Goal: Complete application form: Complete application form

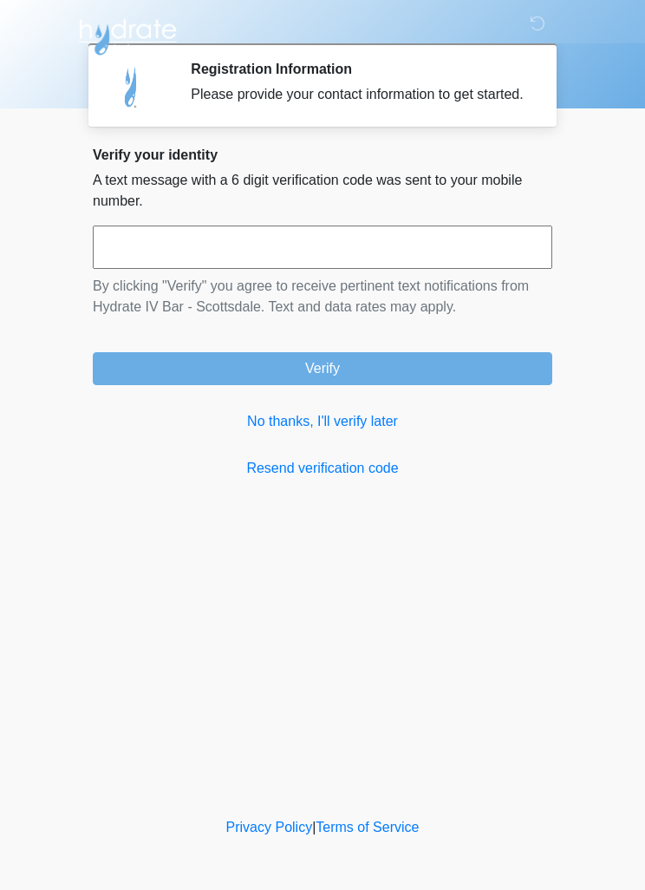
click at [484, 265] on input "text" at bounding box center [323, 246] width 460 height 43
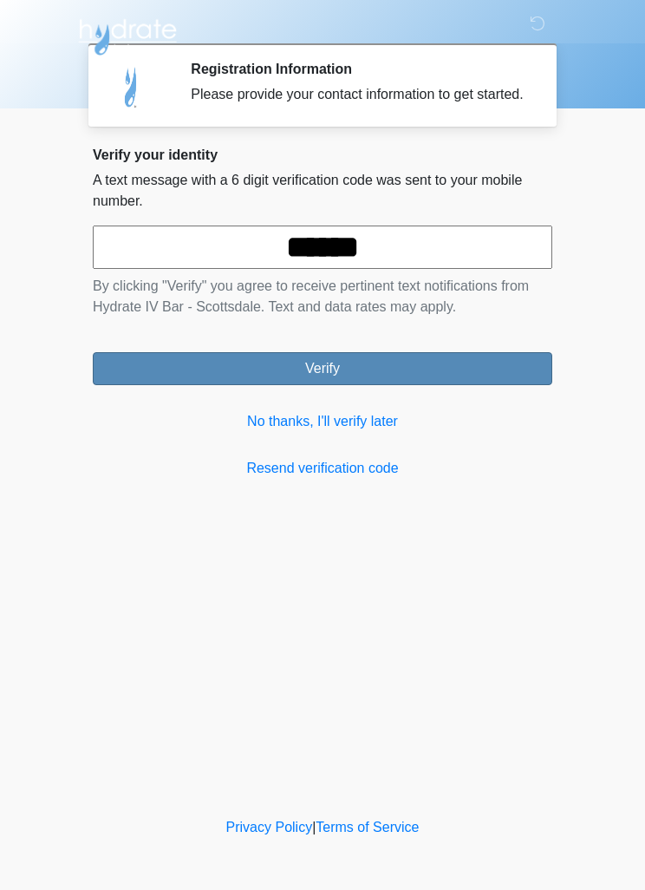
type input "******"
click at [461, 385] on button "Verify" at bounding box center [323, 368] width 460 height 33
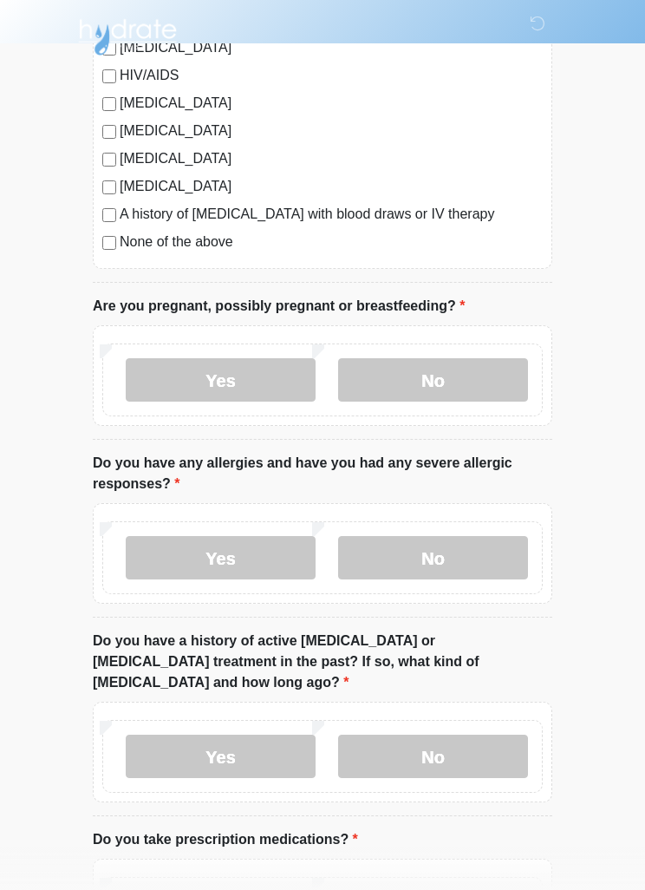
scroll to position [470, 0]
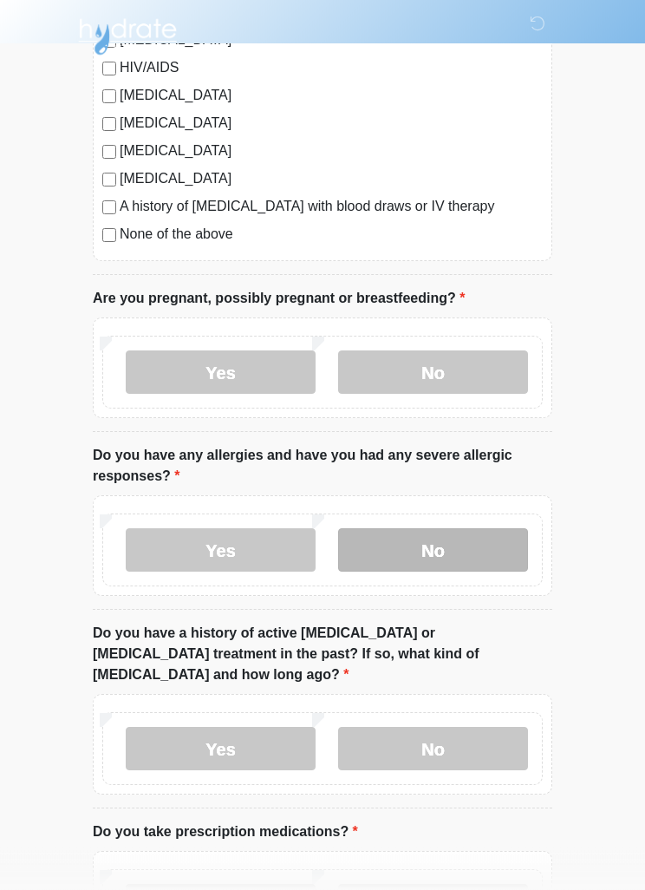
click at [480, 548] on label "No" at bounding box center [433, 550] width 190 height 43
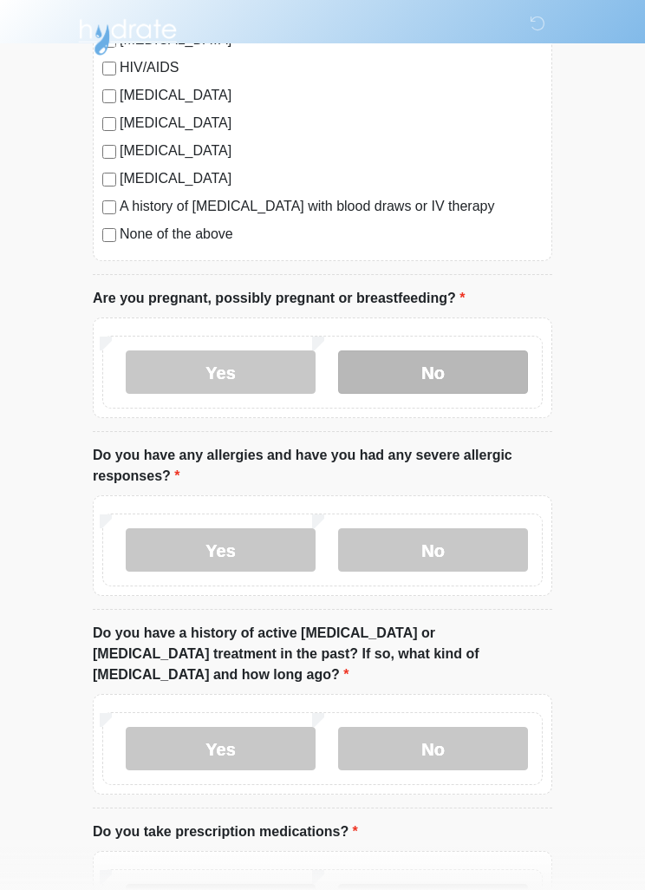
click at [493, 378] on label "No" at bounding box center [433, 371] width 190 height 43
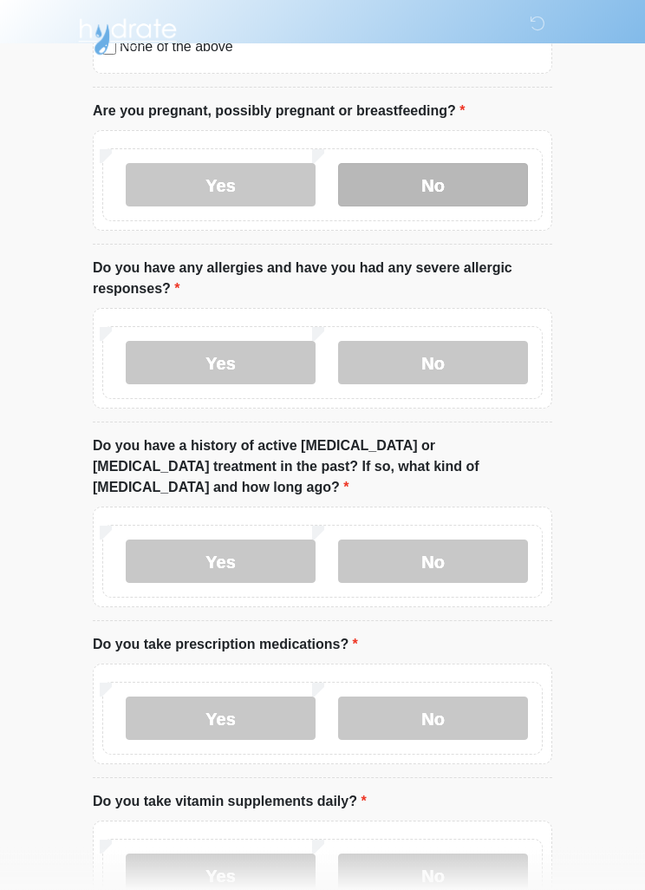
scroll to position [676, 0]
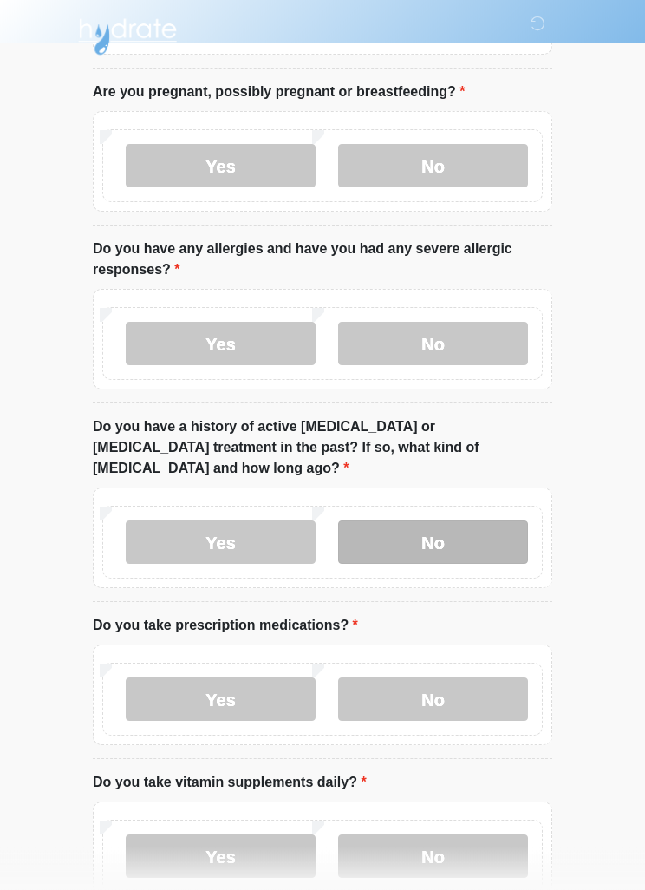
click at [478, 521] on label "No" at bounding box center [433, 542] width 190 height 43
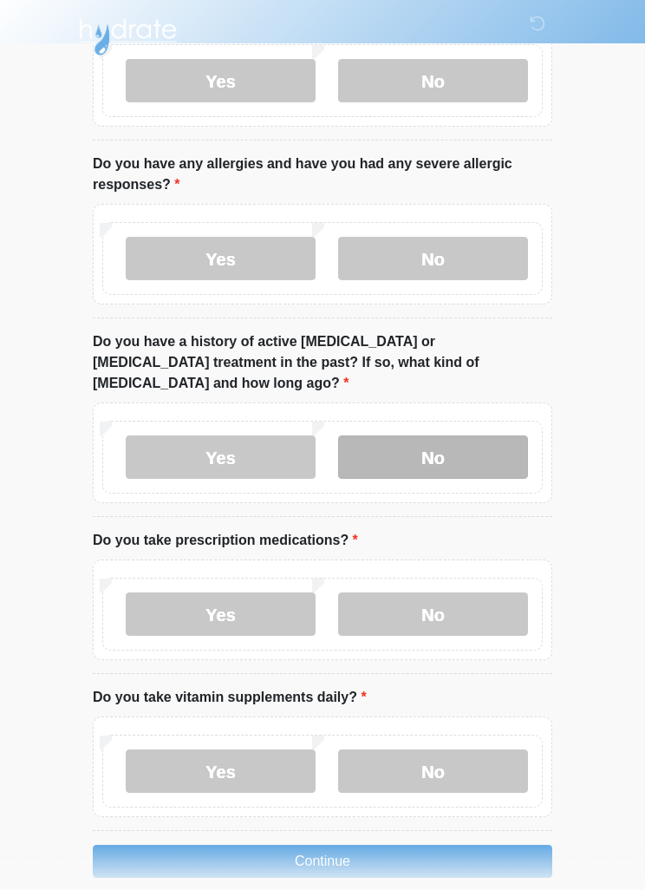
scroll to position [765, 0]
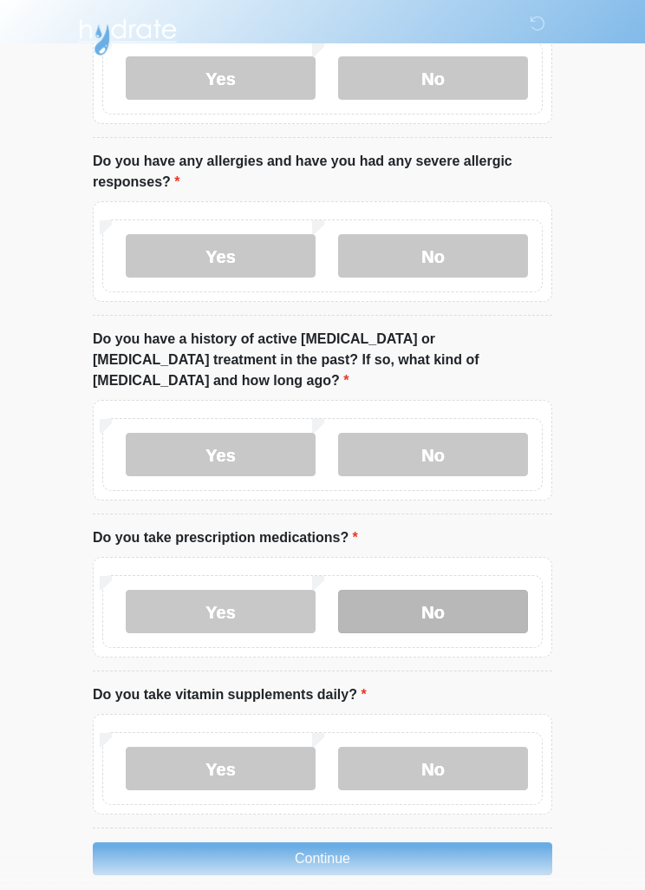
click at [467, 590] on label "No" at bounding box center [433, 611] width 190 height 43
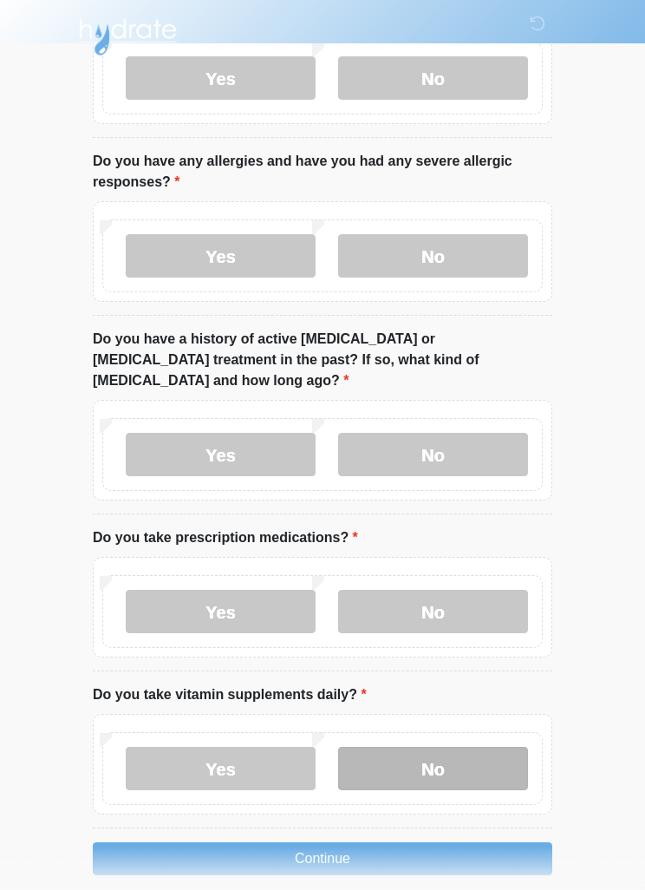
click at [369, 747] on label "No" at bounding box center [433, 768] width 190 height 43
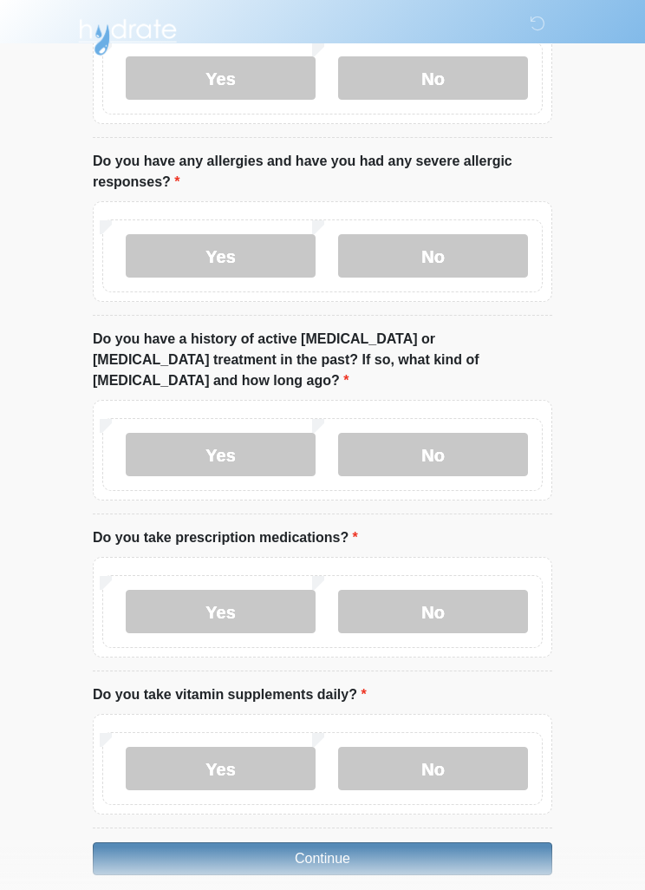
click at [219, 842] on button "Continue" at bounding box center [323, 858] width 460 height 33
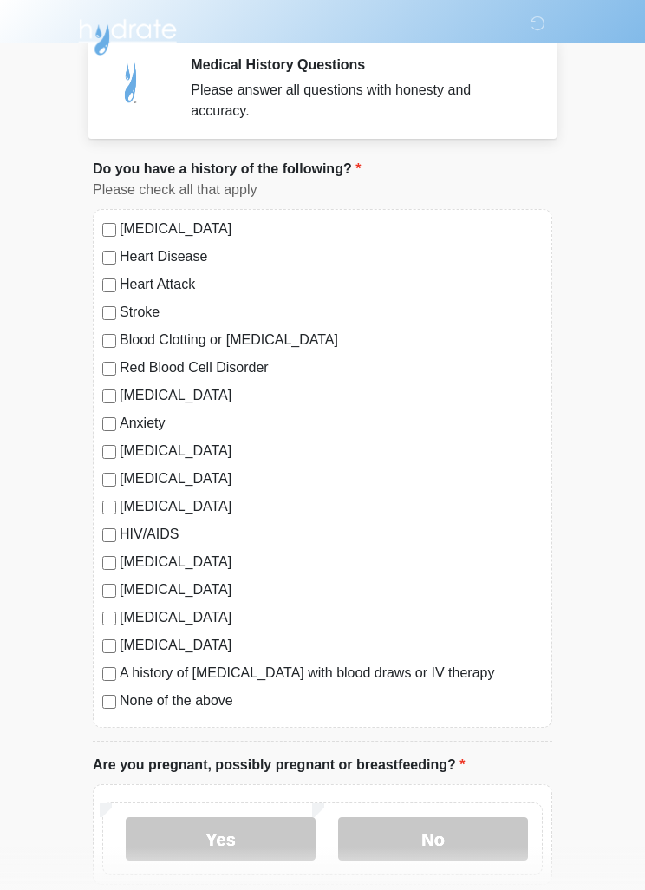
scroll to position [0, 0]
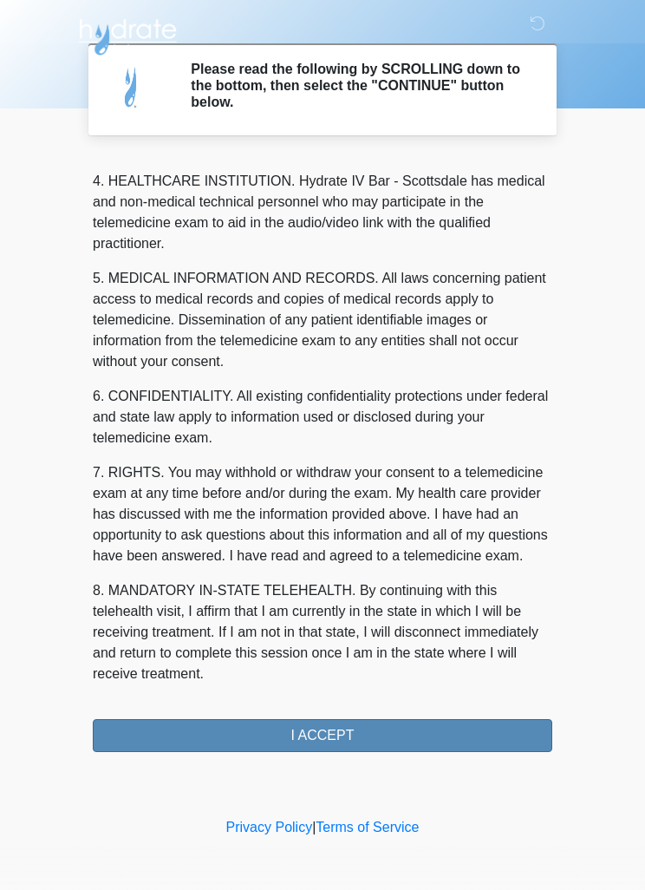
click at [152, 734] on button "I ACCEPT" at bounding box center [323, 735] width 460 height 33
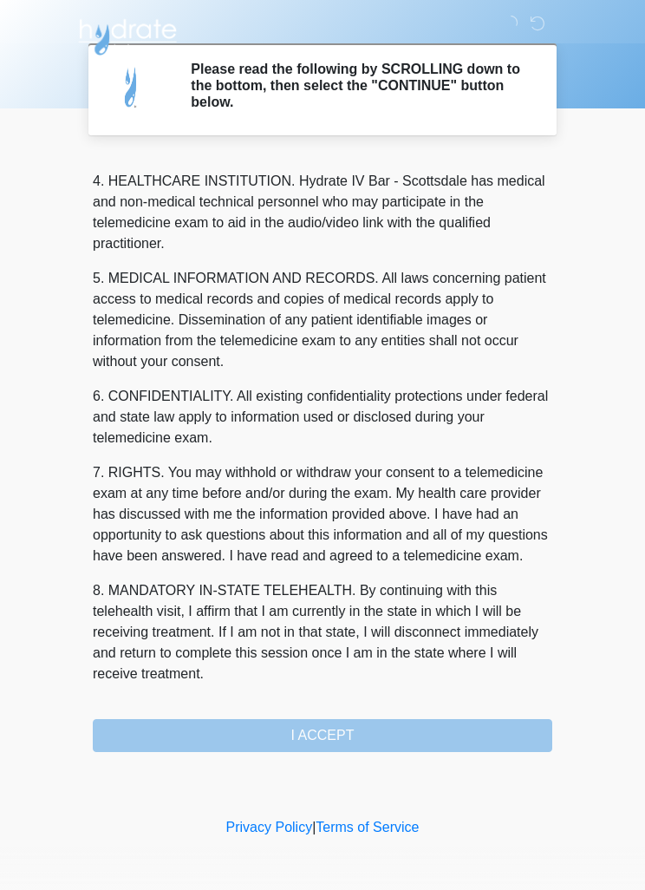
scroll to position [484, 0]
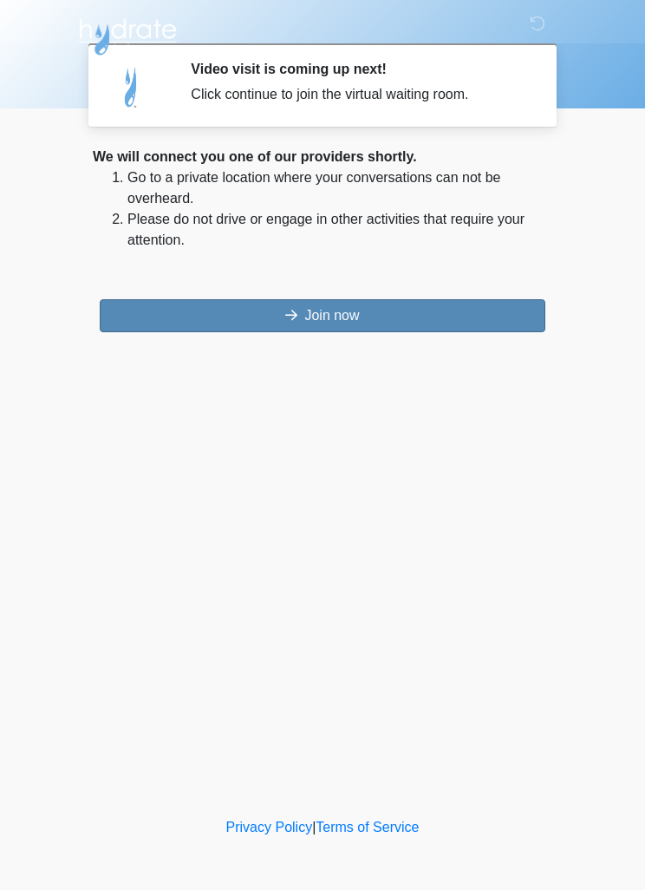
click at [426, 309] on button "Join now" at bounding box center [323, 315] width 446 height 33
click at [517, 308] on button "Join now" at bounding box center [323, 315] width 446 height 33
